Goal: Task Accomplishment & Management: Use online tool/utility

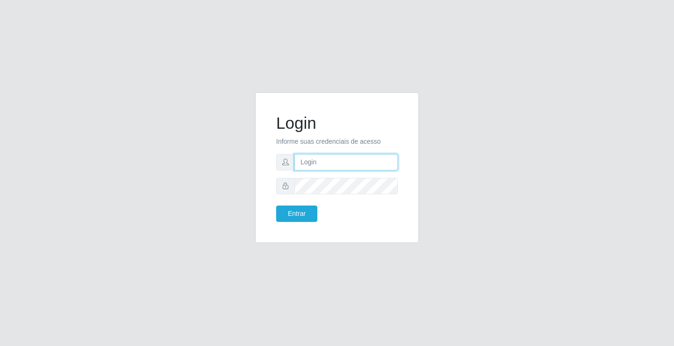
click at [325, 160] on input "text" at bounding box center [345, 162] width 103 height 16
type input "[PERSON_NAME]"
click at [276, 205] on button "Entrar" at bounding box center [296, 213] width 41 height 16
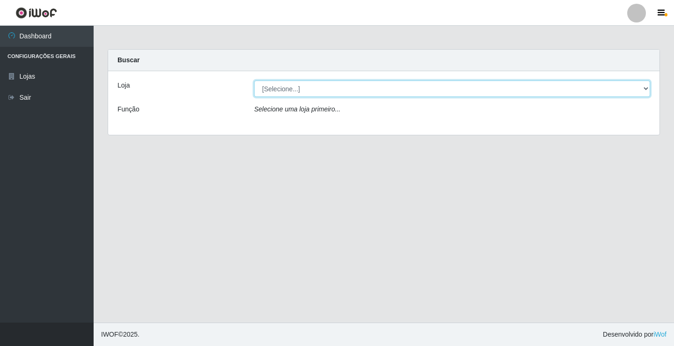
click at [325, 91] on select "[Selecione...] Ideal - Conceição" at bounding box center [452, 88] width 396 height 16
select select "231"
click at [254, 80] on select "[Selecione...] Ideal - Conceição" at bounding box center [452, 88] width 396 height 16
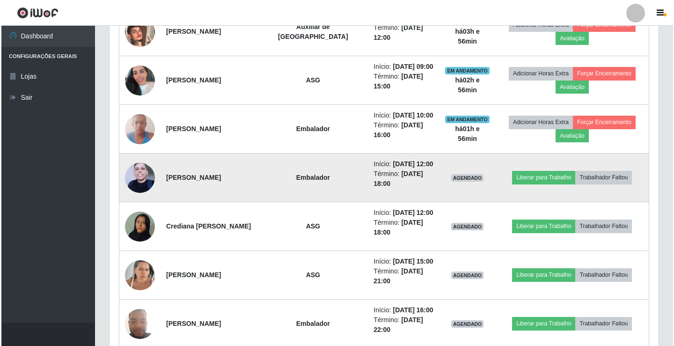
scroll to position [468, 0]
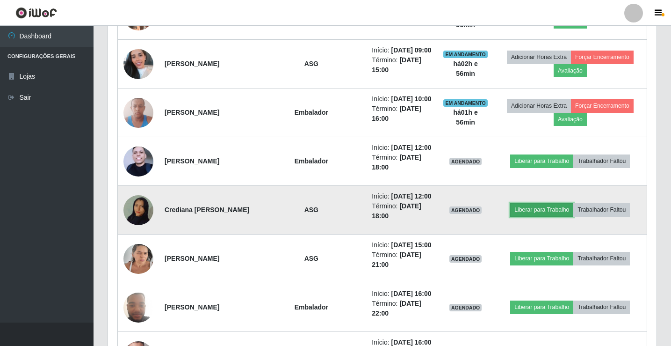
click at [538, 211] on button "Liberar para Trabalho" at bounding box center [542, 209] width 63 height 13
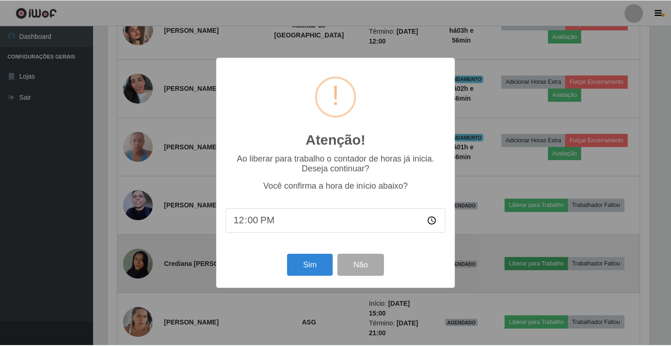
scroll to position [194, 544]
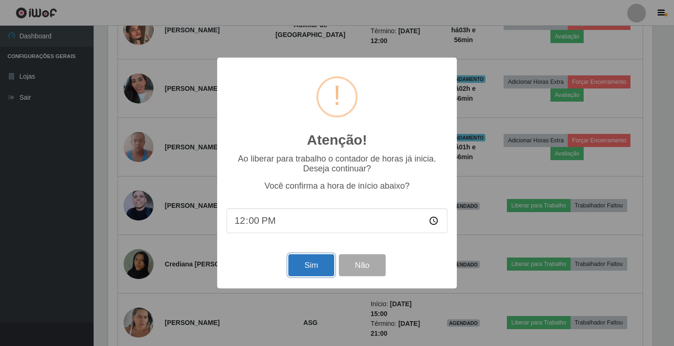
click at [310, 270] on button "Sim" at bounding box center [310, 265] width 45 height 22
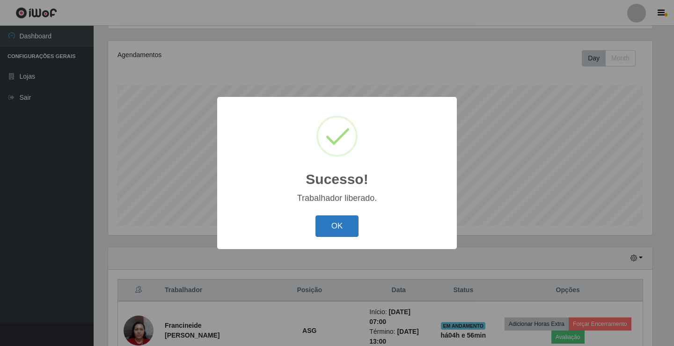
click at [334, 228] on button "OK" at bounding box center [337, 226] width 44 height 22
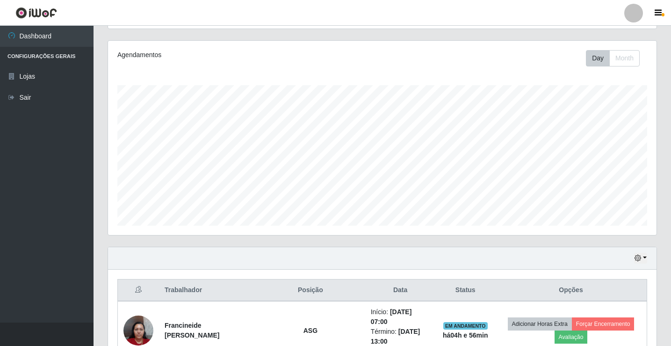
scroll to position [194, 549]
click at [641, 17] on div at bounding box center [634, 13] width 19 height 19
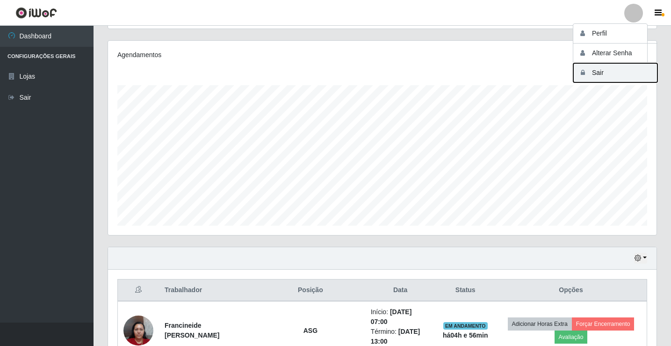
click at [637, 80] on button "Sair" at bounding box center [616, 72] width 84 height 19
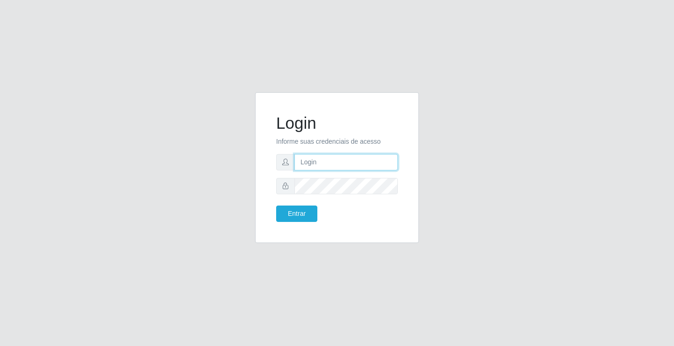
click at [313, 163] on input "text" at bounding box center [345, 162] width 103 height 16
type input "zivaneide@ideal"
click at [276, 205] on button "Entrar" at bounding box center [296, 213] width 41 height 16
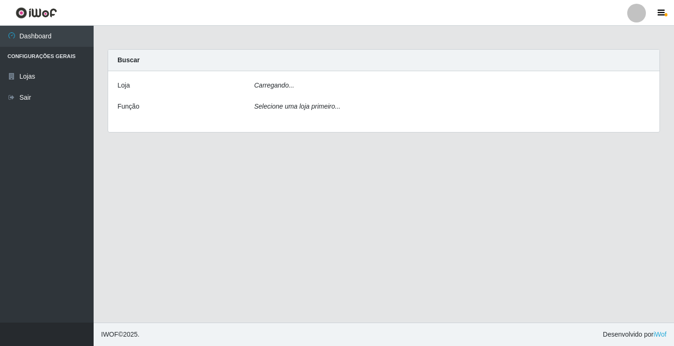
click at [297, 211] on main "Carregando... Buscar [PERSON_NAME]... Função Selecione uma loja primeiro..." at bounding box center [384, 174] width 580 height 297
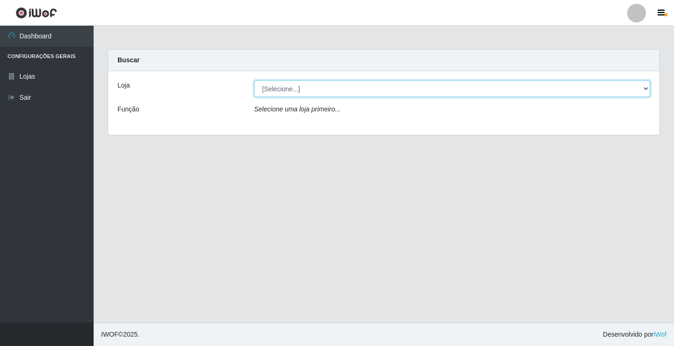
click at [645, 87] on select "[Selecione...] Ideal - Conceição" at bounding box center [452, 88] width 396 height 16
select select "231"
click at [254, 80] on select "[Selecione...] Ideal - Conceição" at bounding box center [452, 88] width 396 height 16
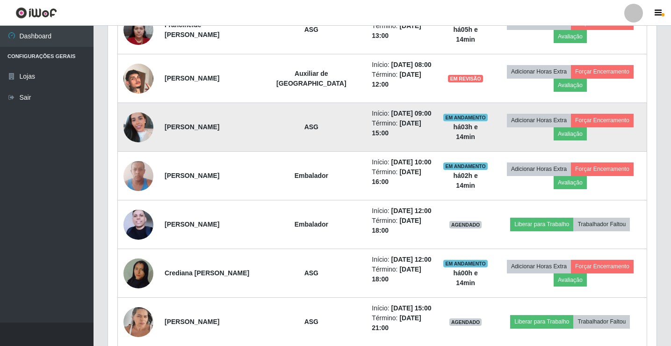
scroll to position [421, 0]
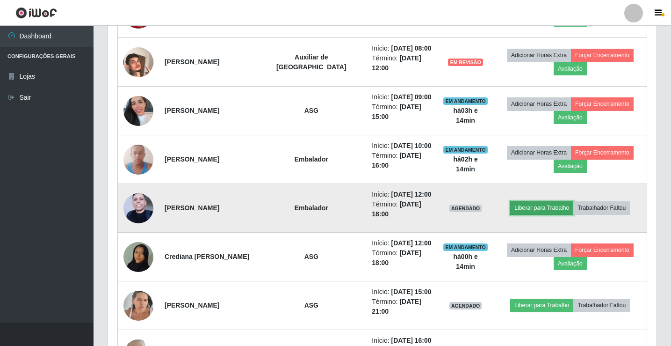
click at [547, 205] on button "Liberar para Trabalho" at bounding box center [542, 207] width 63 height 13
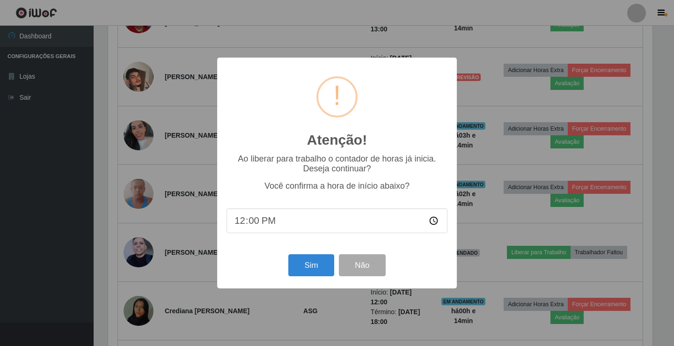
click at [249, 223] on input "12:00" at bounding box center [336, 220] width 221 height 25
type input "12:14"
click at [320, 271] on button "Sim" at bounding box center [310, 265] width 45 height 22
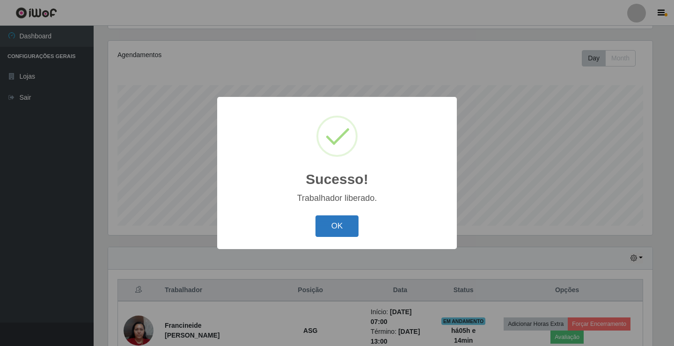
click at [340, 227] on button "OK" at bounding box center [337, 226] width 44 height 22
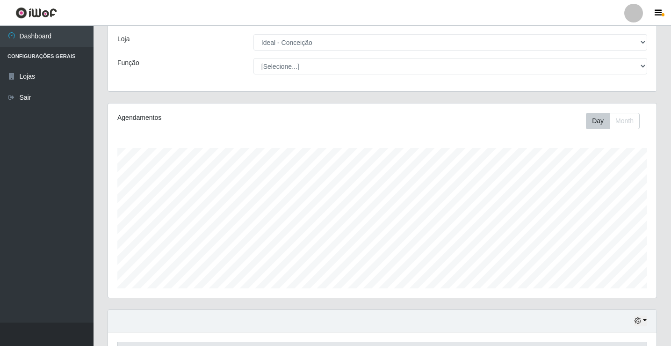
scroll to position [34, 0]
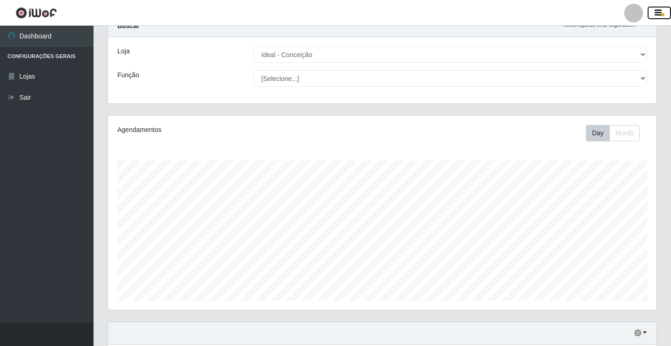
click at [657, 14] on icon "button" at bounding box center [658, 13] width 7 height 8
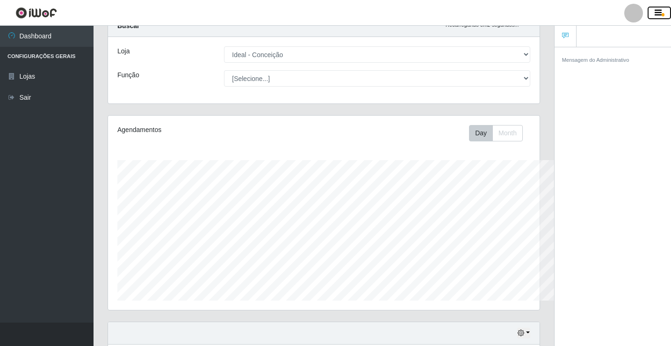
scroll to position [467728, 467489]
click at [658, 14] on icon "button" at bounding box center [658, 13] width 7 height 8
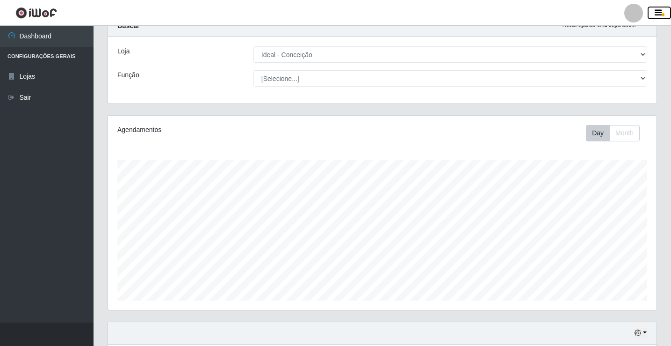
scroll to position [467728, 467373]
click at [31, 97] on link "Sair" at bounding box center [47, 97] width 94 height 21
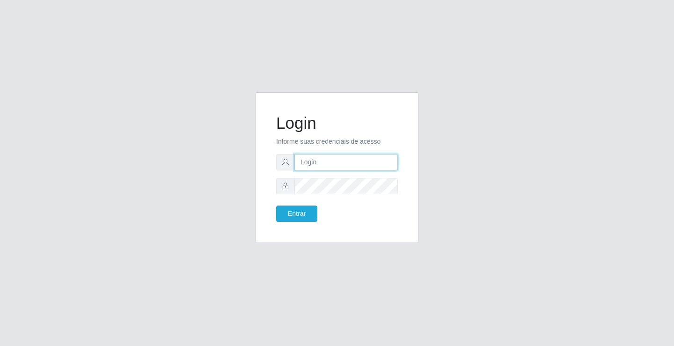
click at [357, 158] on input "text" at bounding box center [345, 162] width 103 height 16
type input "zivaneide@ideal"
click at [276, 205] on button "Entrar" at bounding box center [296, 213] width 41 height 16
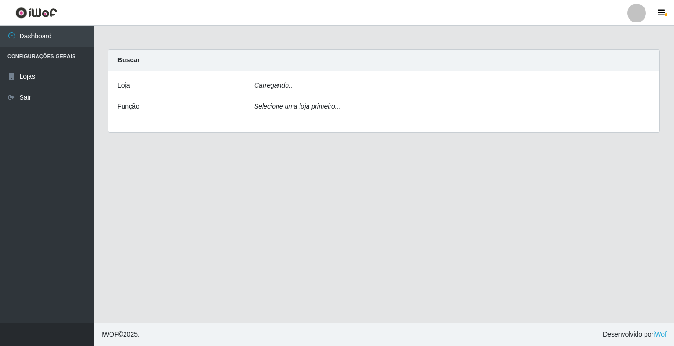
click at [307, 212] on main "Carregando... Buscar [PERSON_NAME]... Função Selecione uma loja primeiro..." at bounding box center [384, 174] width 580 height 297
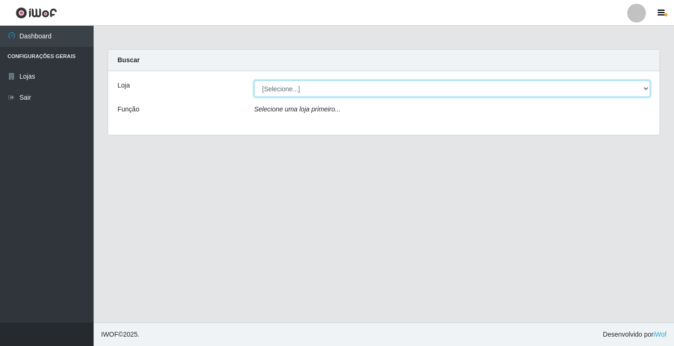
click at [644, 87] on select "[Selecione...] Ideal - Conceição" at bounding box center [452, 88] width 396 height 16
select select "231"
click at [254, 80] on select "[Selecione...] Ideal - Conceição" at bounding box center [452, 88] width 396 height 16
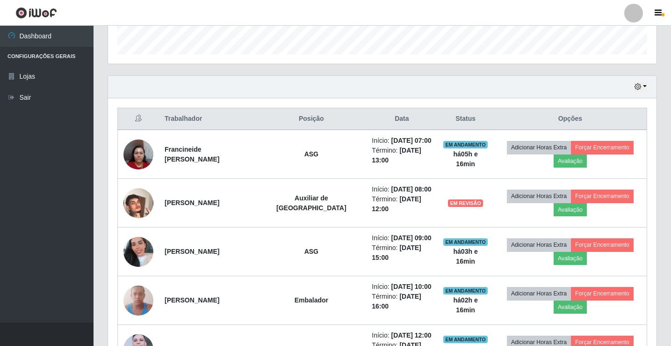
scroll to position [281, 0]
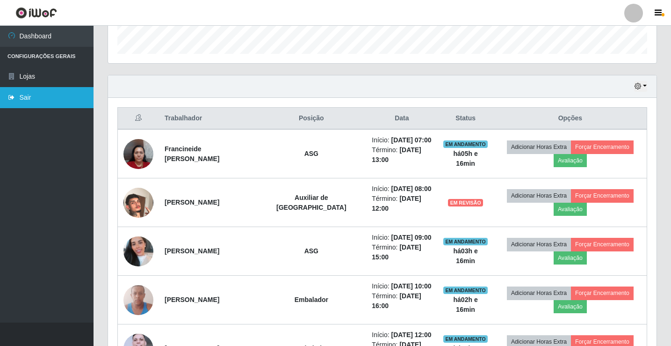
click at [27, 99] on link "Sair" at bounding box center [47, 97] width 94 height 21
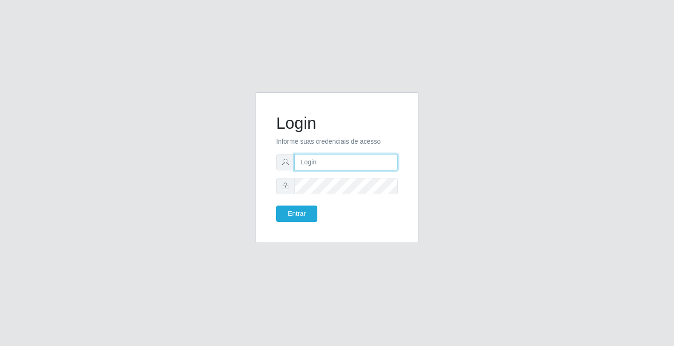
click at [356, 162] on input "text" at bounding box center [345, 162] width 103 height 16
type input "G"
click at [307, 210] on button "Entrar" at bounding box center [296, 213] width 41 height 16
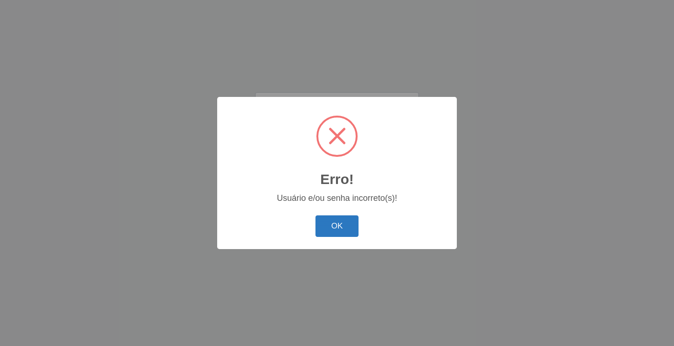
click at [335, 226] on button "OK" at bounding box center [337, 226] width 44 height 22
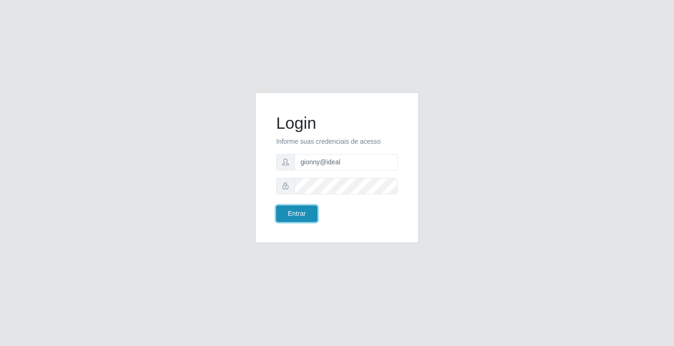
click at [289, 210] on button "Entrar" at bounding box center [296, 213] width 41 height 16
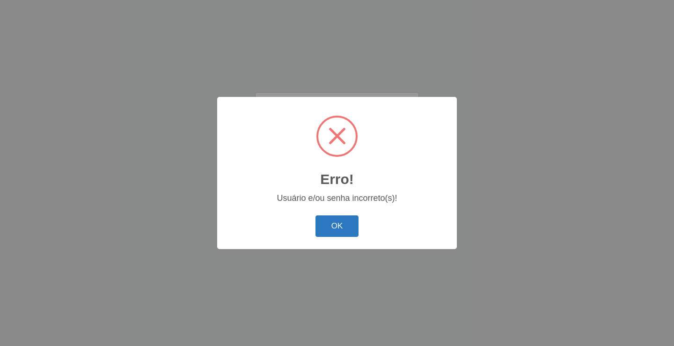
click at [333, 226] on button "OK" at bounding box center [337, 226] width 44 height 22
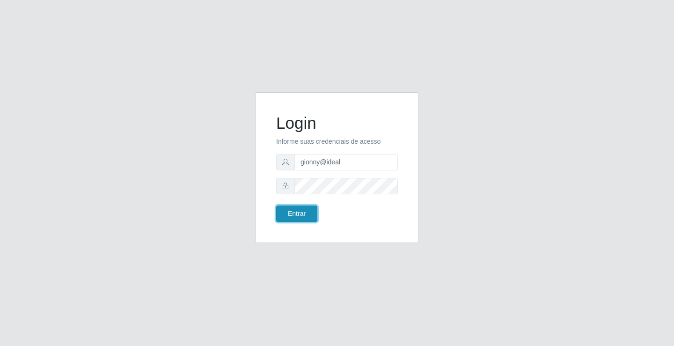
click at [287, 217] on button "Entrar" at bounding box center [296, 213] width 41 height 16
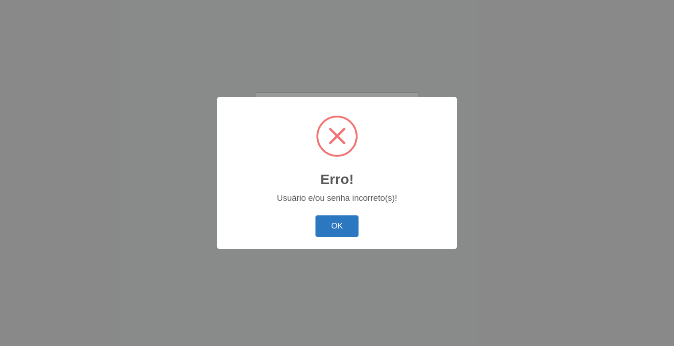
click at [357, 226] on button "OK" at bounding box center [337, 226] width 44 height 22
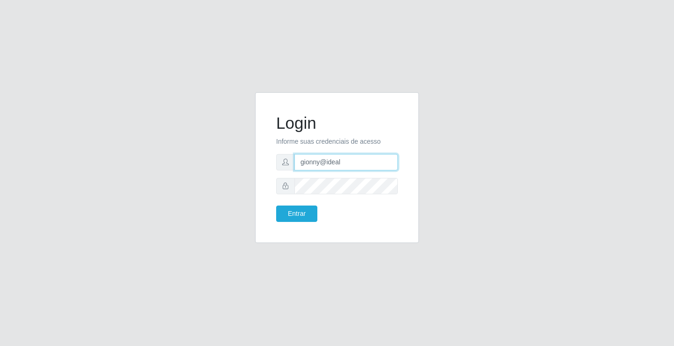
click at [308, 161] on input "gionny@ideal" at bounding box center [345, 162] width 103 height 16
type input "giovanny@ideal"
click at [293, 212] on button "Entrar" at bounding box center [296, 213] width 41 height 16
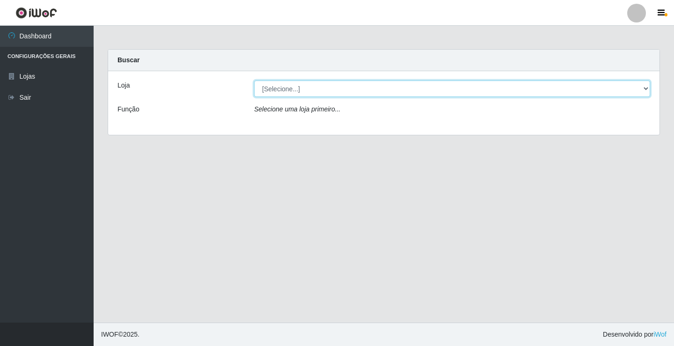
click at [639, 87] on select "[Selecione...] Ideal - Conceição" at bounding box center [452, 88] width 396 height 16
select select "231"
click at [254, 80] on select "[Selecione...] Ideal - Conceição" at bounding box center [452, 88] width 396 height 16
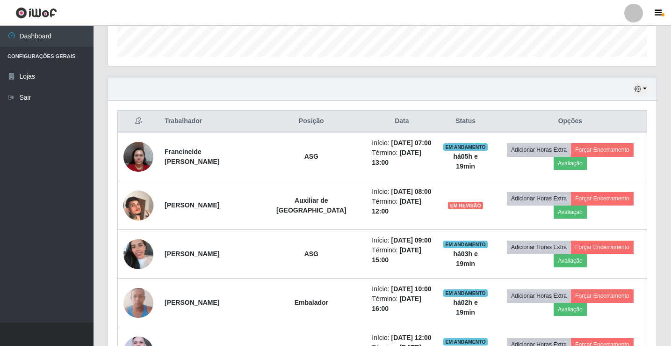
scroll to position [281, 0]
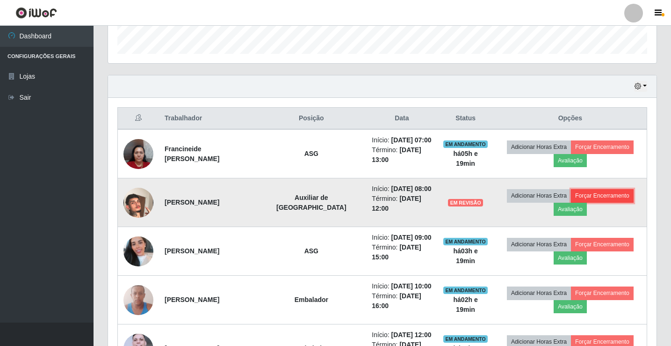
click at [597, 194] on button "Forçar Encerramento" at bounding box center [602, 195] width 63 height 13
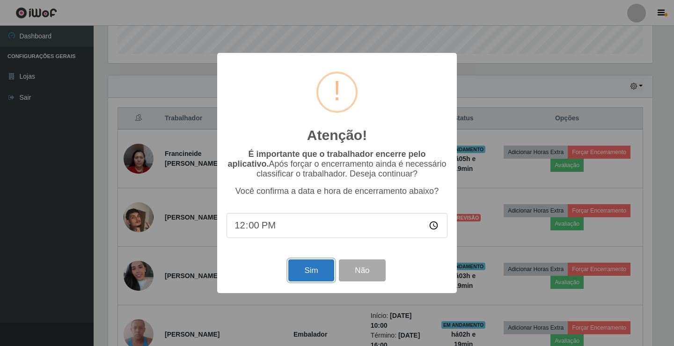
click at [320, 272] on button "Sim" at bounding box center [310, 270] width 45 height 22
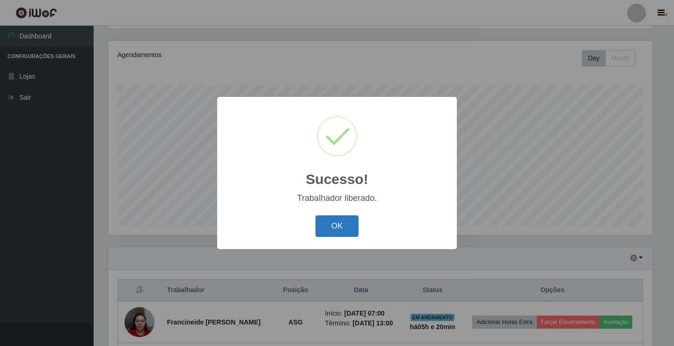
click at [344, 222] on button "OK" at bounding box center [337, 226] width 44 height 22
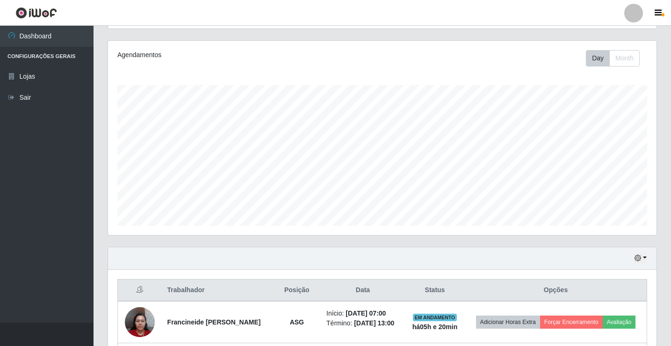
scroll to position [0, 0]
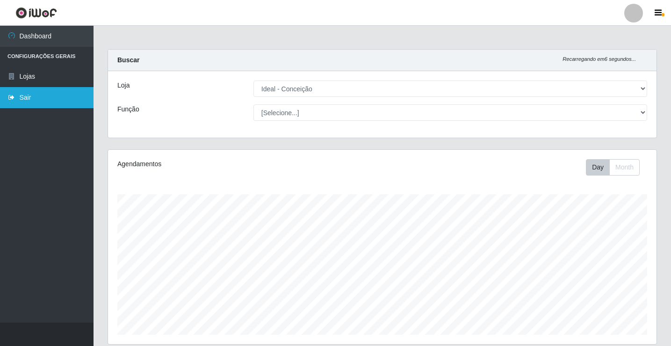
click at [36, 93] on link "Sair" at bounding box center [47, 97] width 94 height 21
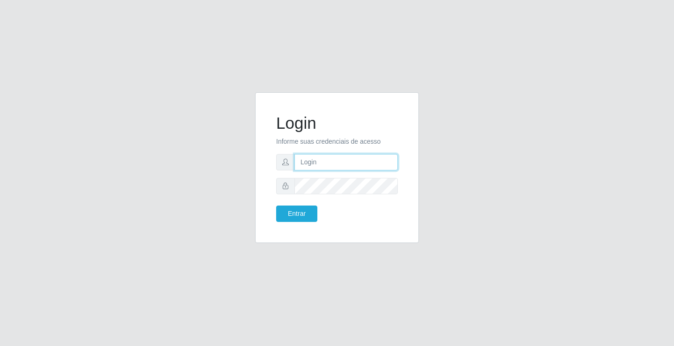
click at [334, 166] on input "text" at bounding box center [345, 162] width 103 height 16
click at [308, 160] on input "gionny@ideal" at bounding box center [345, 162] width 103 height 16
click at [348, 159] on input "giovanny@ideal" at bounding box center [345, 162] width 103 height 16
type input "g"
click at [322, 162] on input "text" at bounding box center [345, 162] width 103 height 16
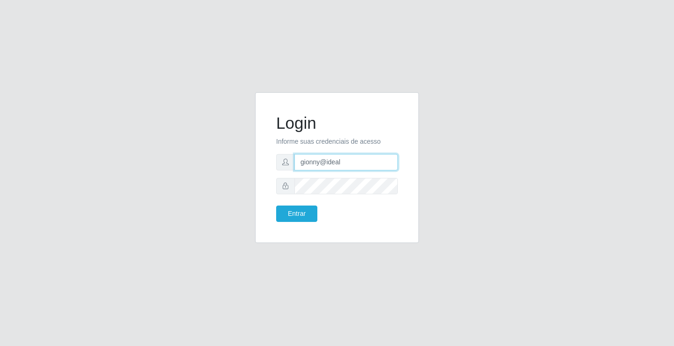
click at [309, 161] on input "gionny@ideal" at bounding box center [345, 162] width 103 height 16
type input "giovanny@ideal"
click at [346, 161] on input "giovanny@ideal" at bounding box center [345, 162] width 103 height 16
click at [348, 161] on input "giovanny@ideal" at bounding box center [345, 162] width 103 height 16
drag, startPoint x: 348, startPoint y: 161, endPoint x: 308, endPoint y: 164, distance: 39.9
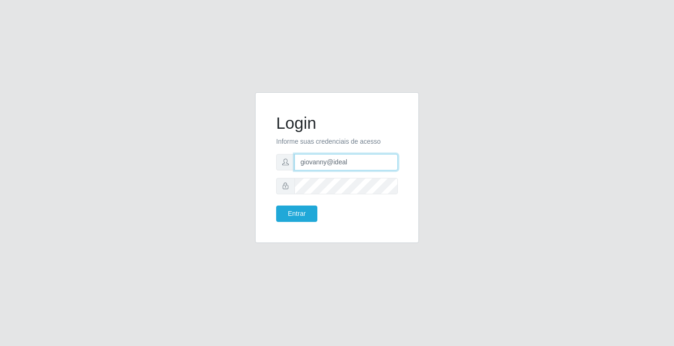
click at [308, 164] on input "giovanny@ideal" at bounding box center [345, 162] width 103 height 16
click at [312, 214] on button "Entrar" at bounding box center [296, 213] width 41 height 16
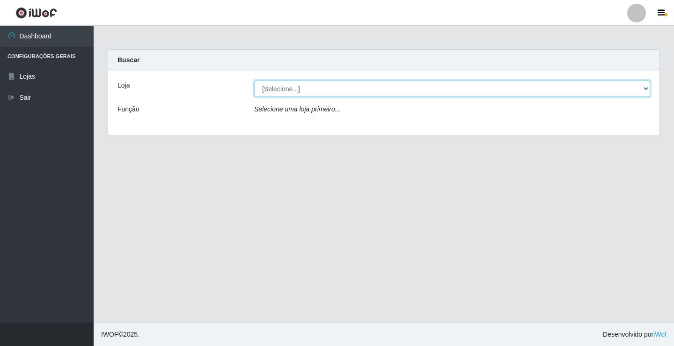
drag, startPoint x: 538, startPoint y: 92, endPoint x: 531, endPoint y: 88, distance: 8.4
click at [538, 92] on select "[Selecione...] Ideal - Conceição" at bounding box center [452, 88] width 396 height 16
select select "231"
click at [254, 80] on select "[Selecione...] Ideal - Conceição" at bounding box center [452, 88] width 396 height 16
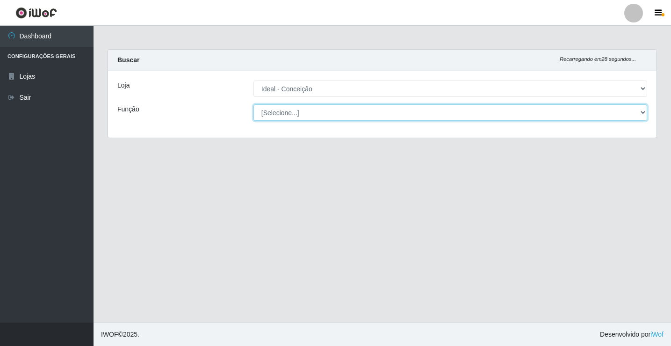
click at [506, 116] on select "[Selecione...] ASG ASG + ASG ++ Auxiliar de Estacionamento Auxiliar de Estacion…" at bounding box center [451, 112] width 394 height 16
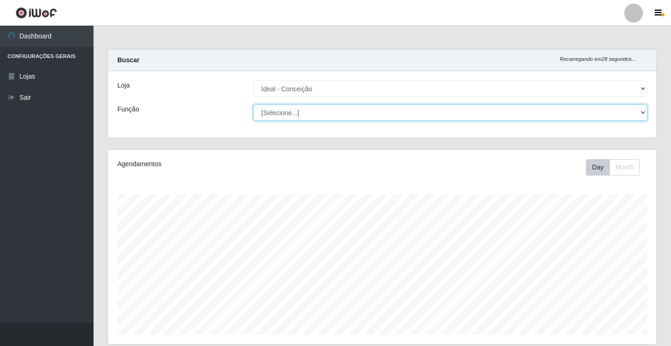
scroll to position [194, 549]
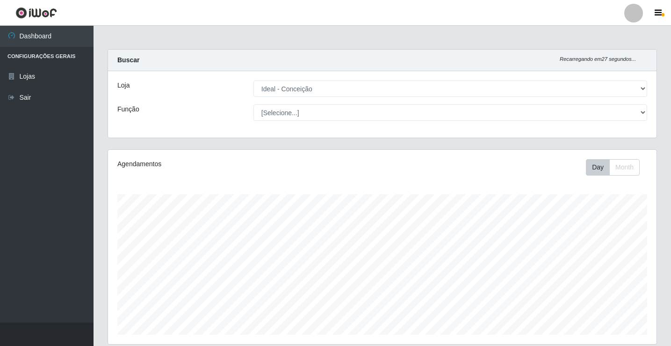
click at [459, 62] on div "Buscar Recarregando em 27 segundos..." at bounding box center [382, 61] width 549 height 22
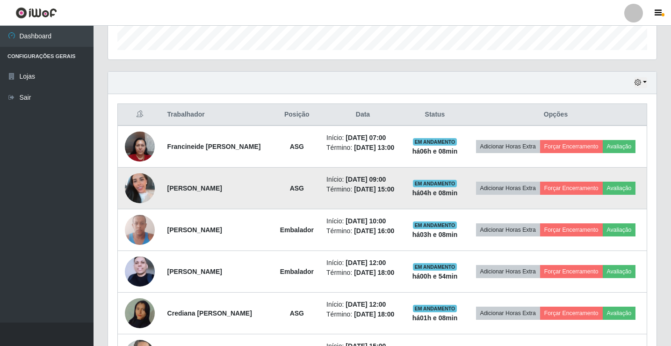
scroll to position [281, 0]
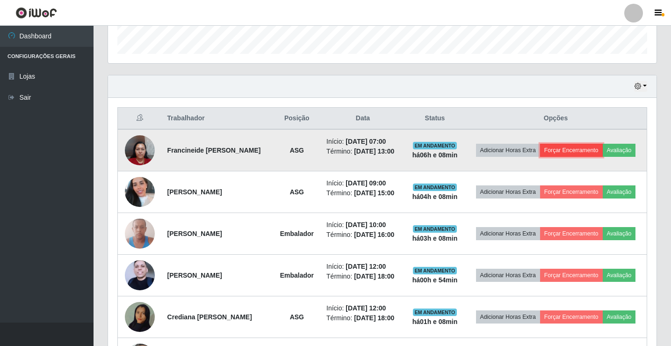
click at [603, 146] on button "Forçar Encerramento" at bounding box center [571, 150] width 63 height 13
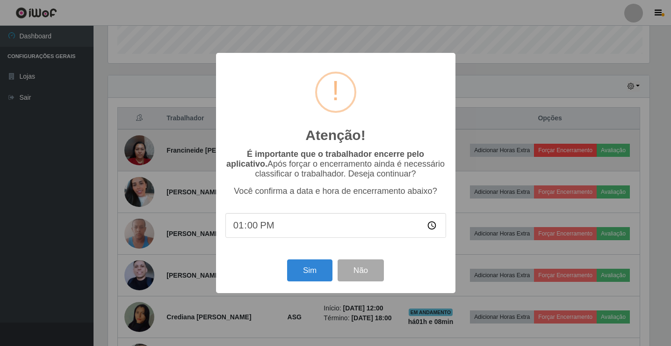
scroll to position [194, 544]
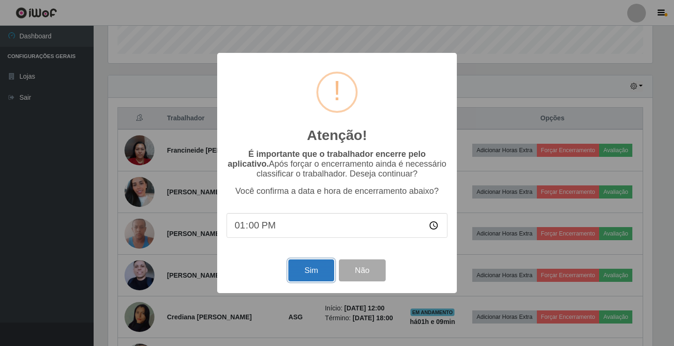
click at [306, 268] on button "Sim" at bounding box center [310, 270] width 45 height 22
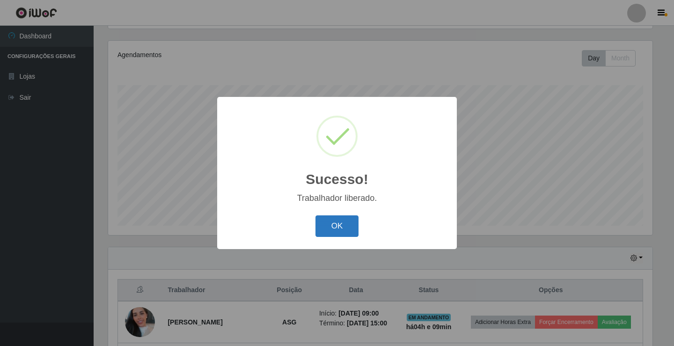
click at [342, 220] on button "OK" at bounding box center [337, 226] width 44 height 22
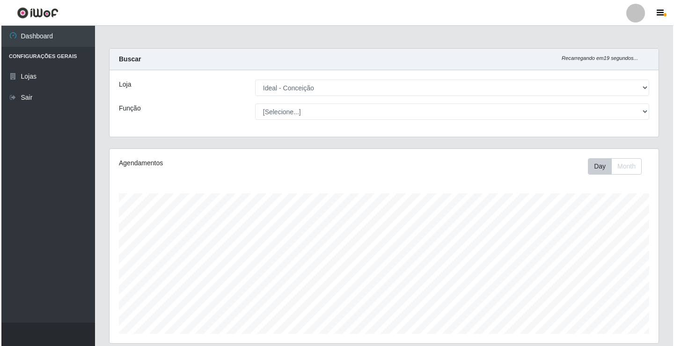
scroll to position [0, 0]
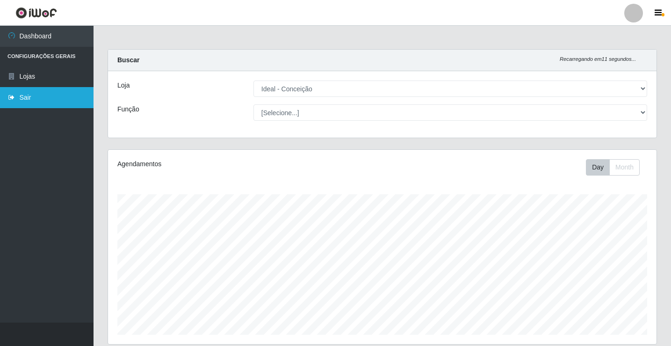
click at [43, 97] on link "Sair" at bounding box center [47, 97] width 94 height 21
